Goal: Information Seeking & Learning: Learn about a topic

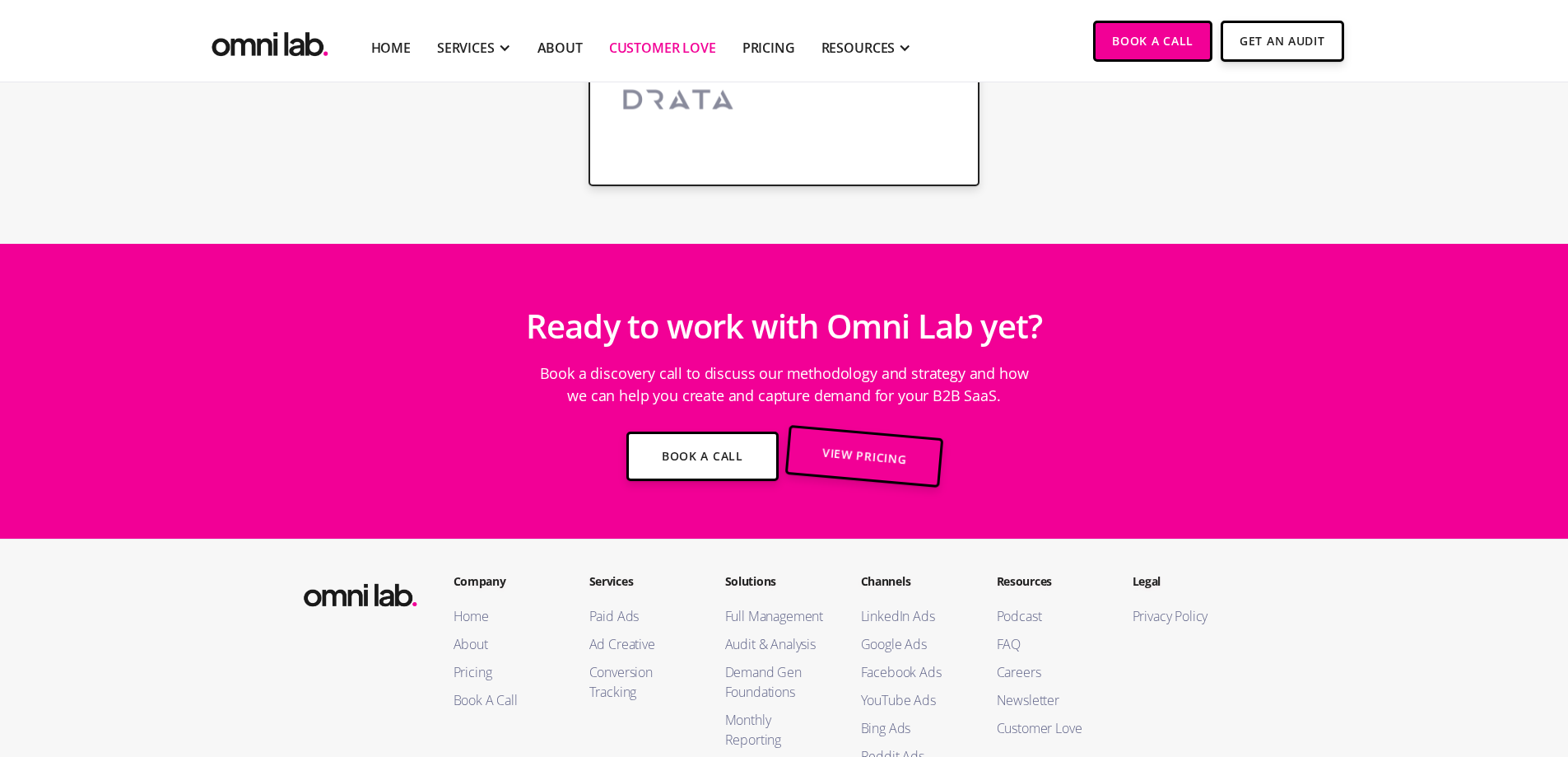
scroll to position [3496, 0]
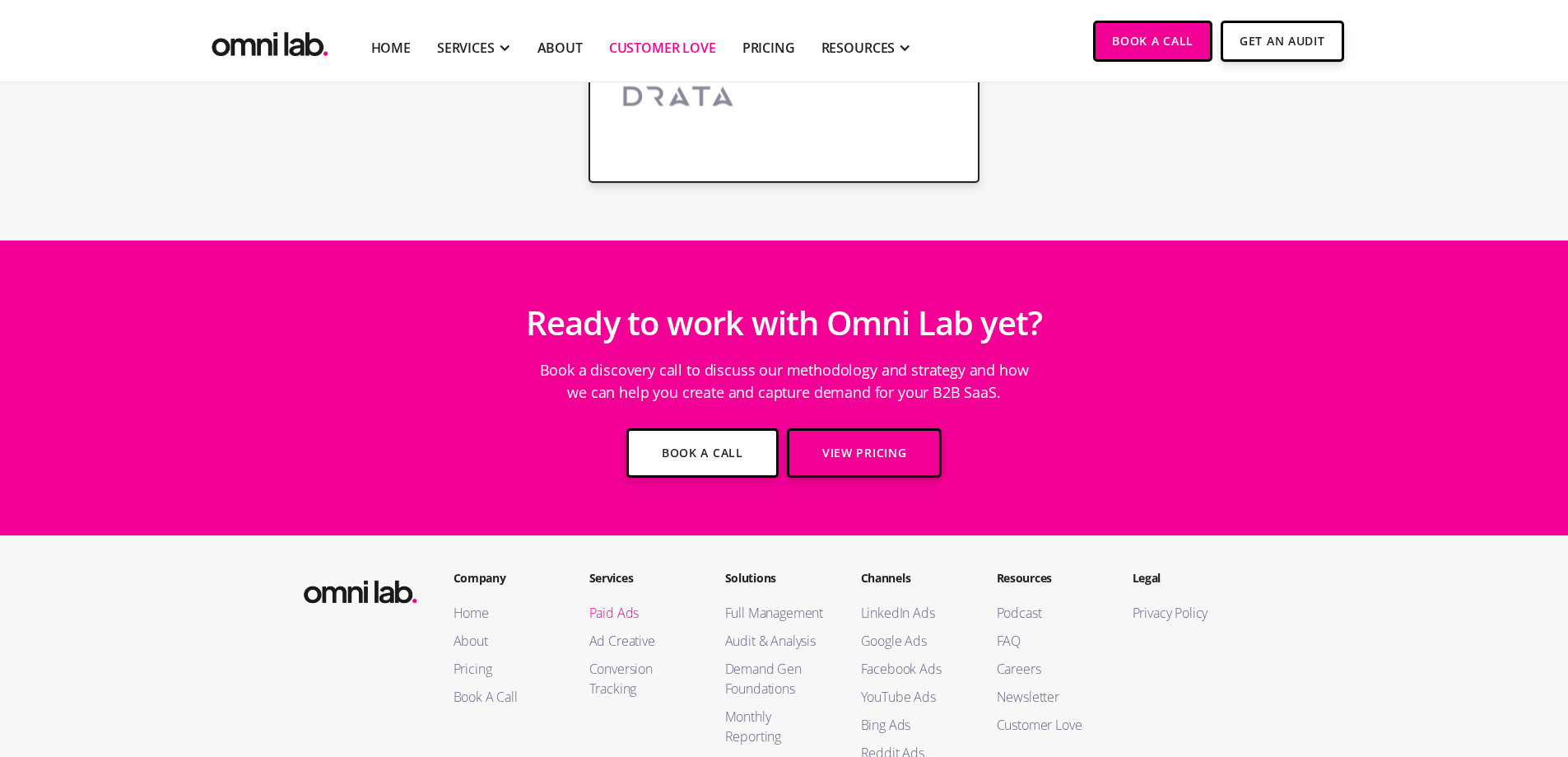
click at [621, 603] on link "Paid Ads" at bounding box center [641, 613] width 103 height 20
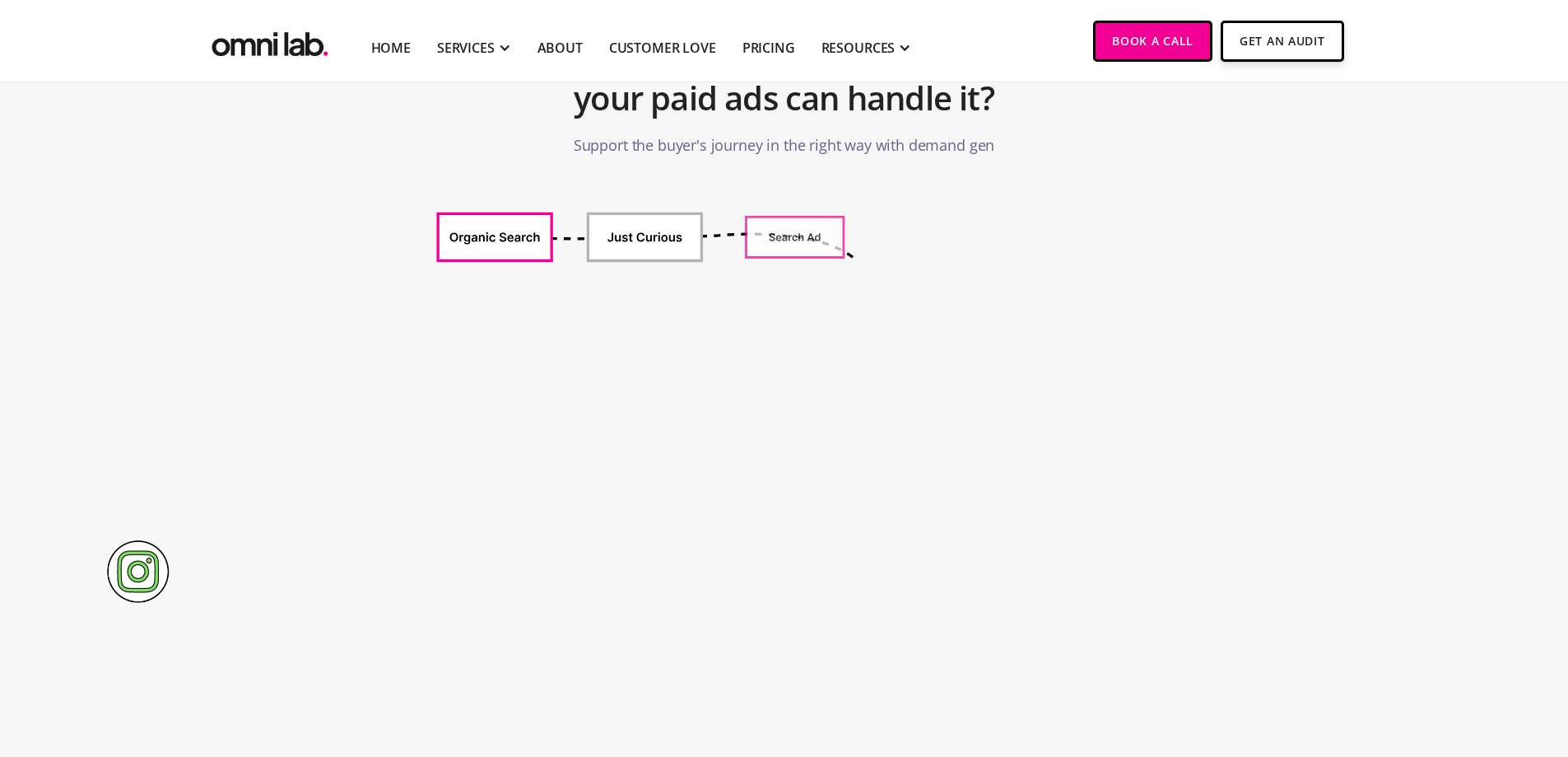
scroll to position [742, 0]
